Goal: Ask a question

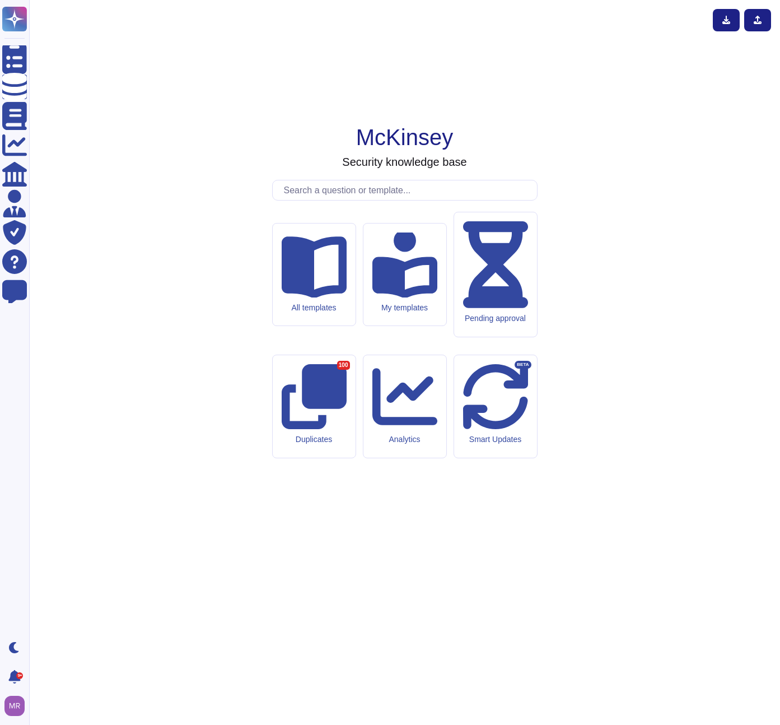
click at [345, 200] on input "text" at bounding box center [407, 190] width 259 height 20
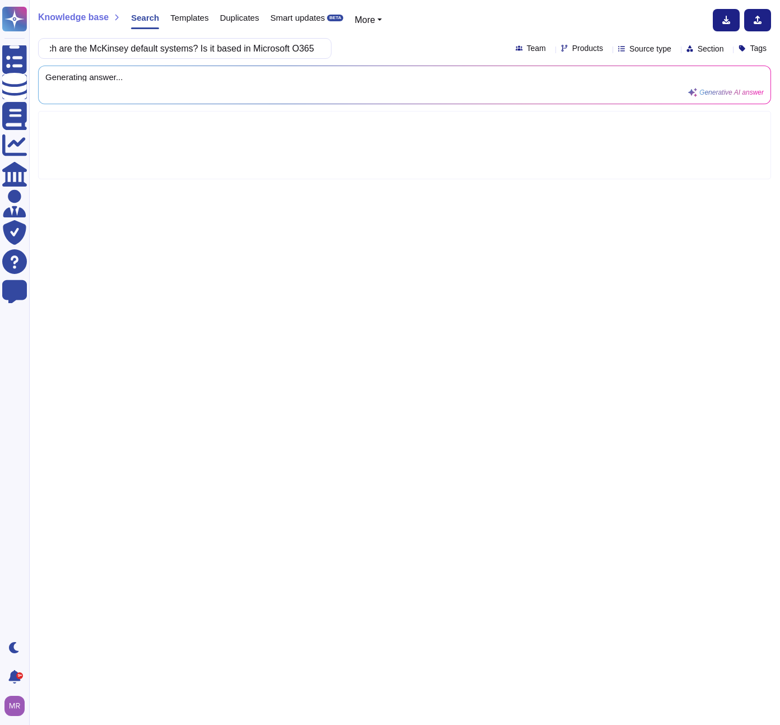
scroll to position [0, 103]
type input "Can you explain which are the McKinsey default systems? Is it based in Microsof…"
